Goal: Navigation & Orientation: Go to known website

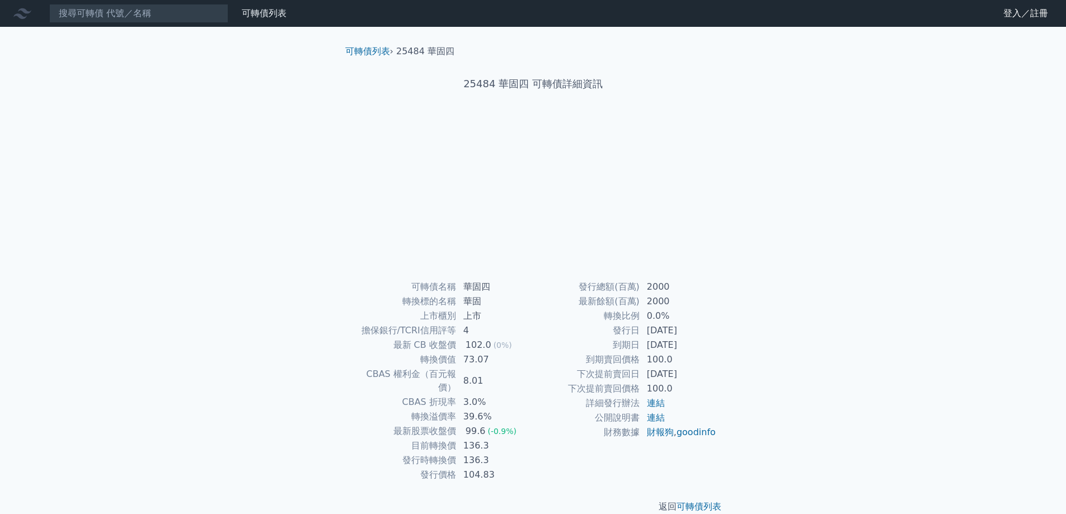
click at [1046, 10] on link "登入／註冊" at bounding box center [1025, 13] width 63 height 18
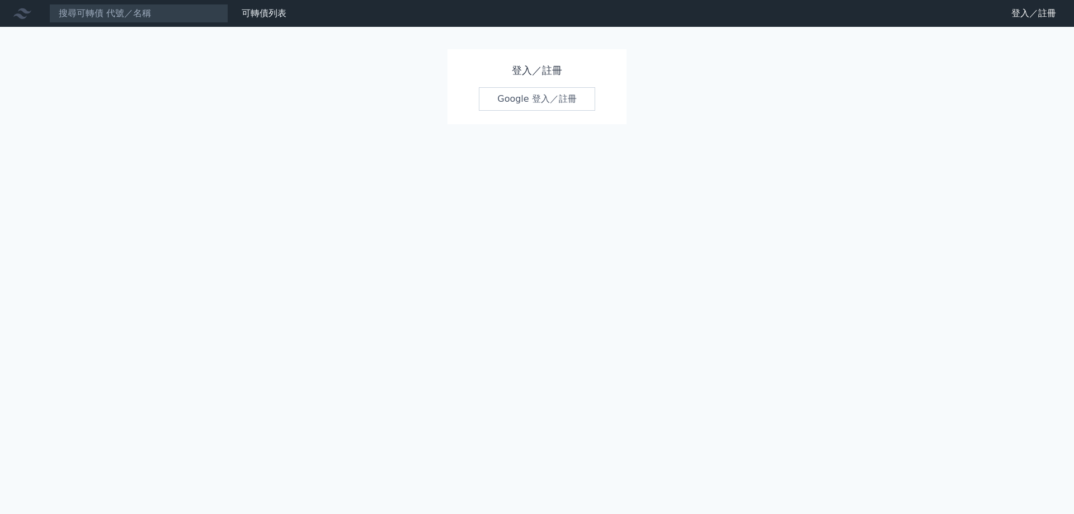
click at [559, 102] on link "Google 登入／註冊" at bounding box center [537, 98] width 116 height 23
click at [540, 103] on link "Google 登入／註冊" at bounding box center [537, 98] width 116 height 23
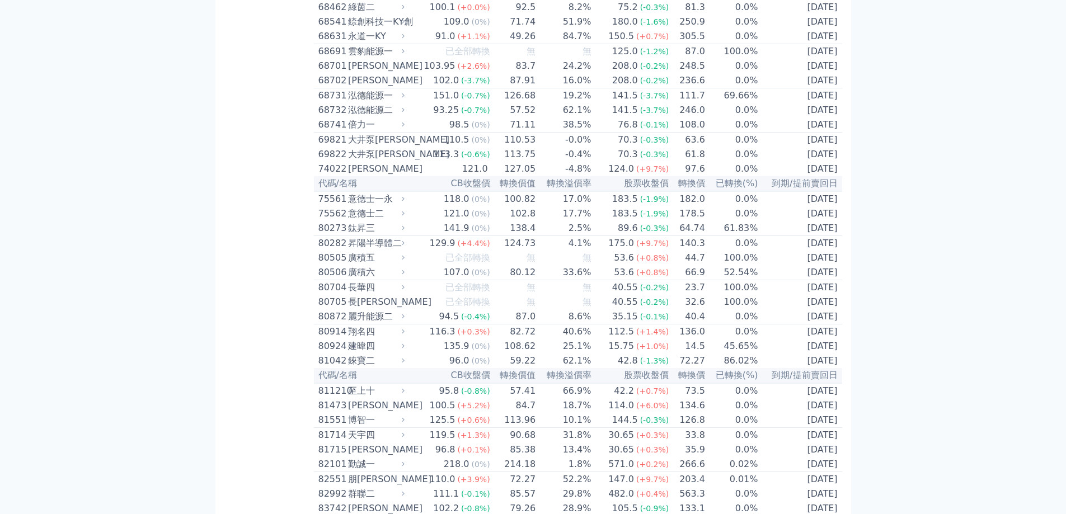
scroll to position [5873, 0]
